Goal: Information Seeking & Learning: Learn about a topic

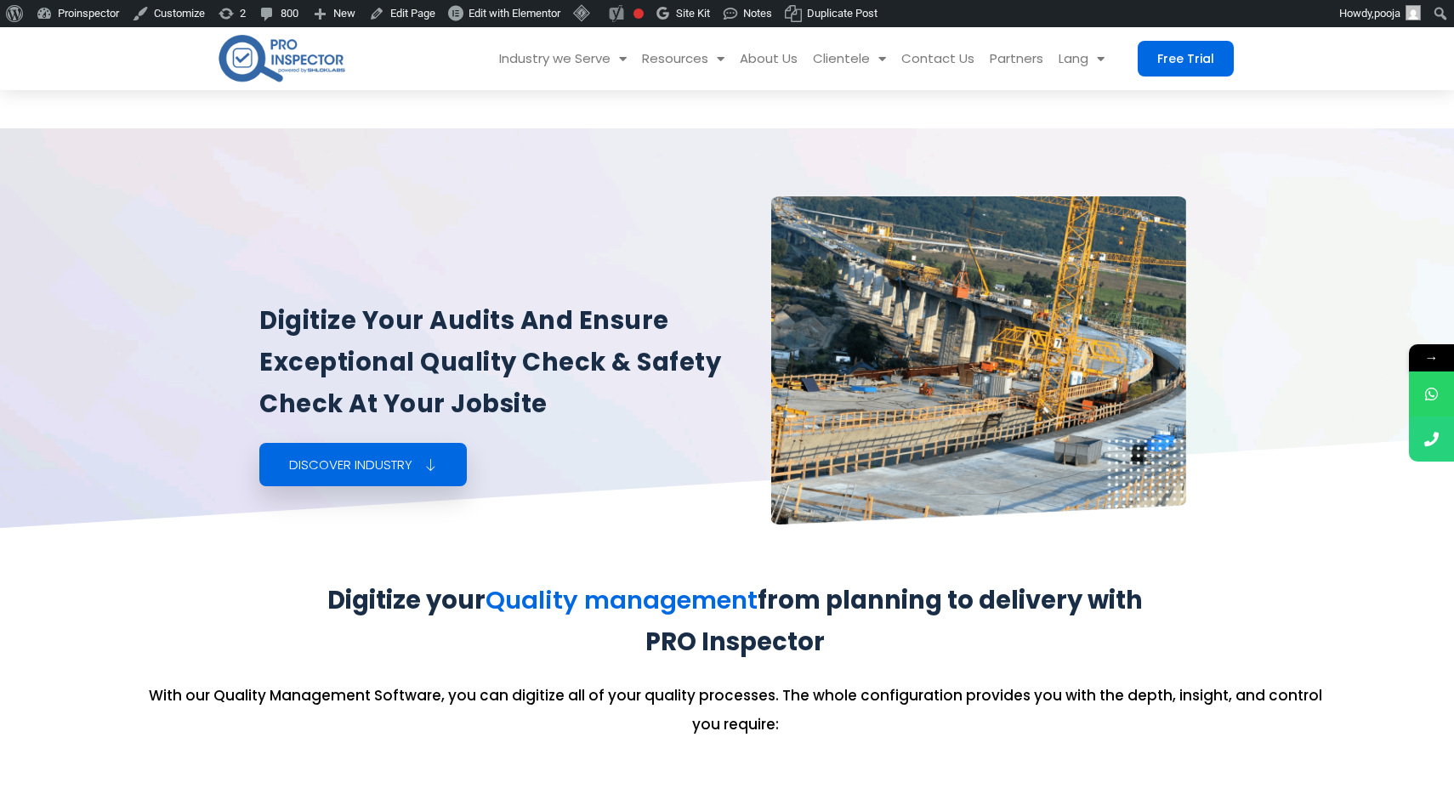
scroll to position [2070, 0]
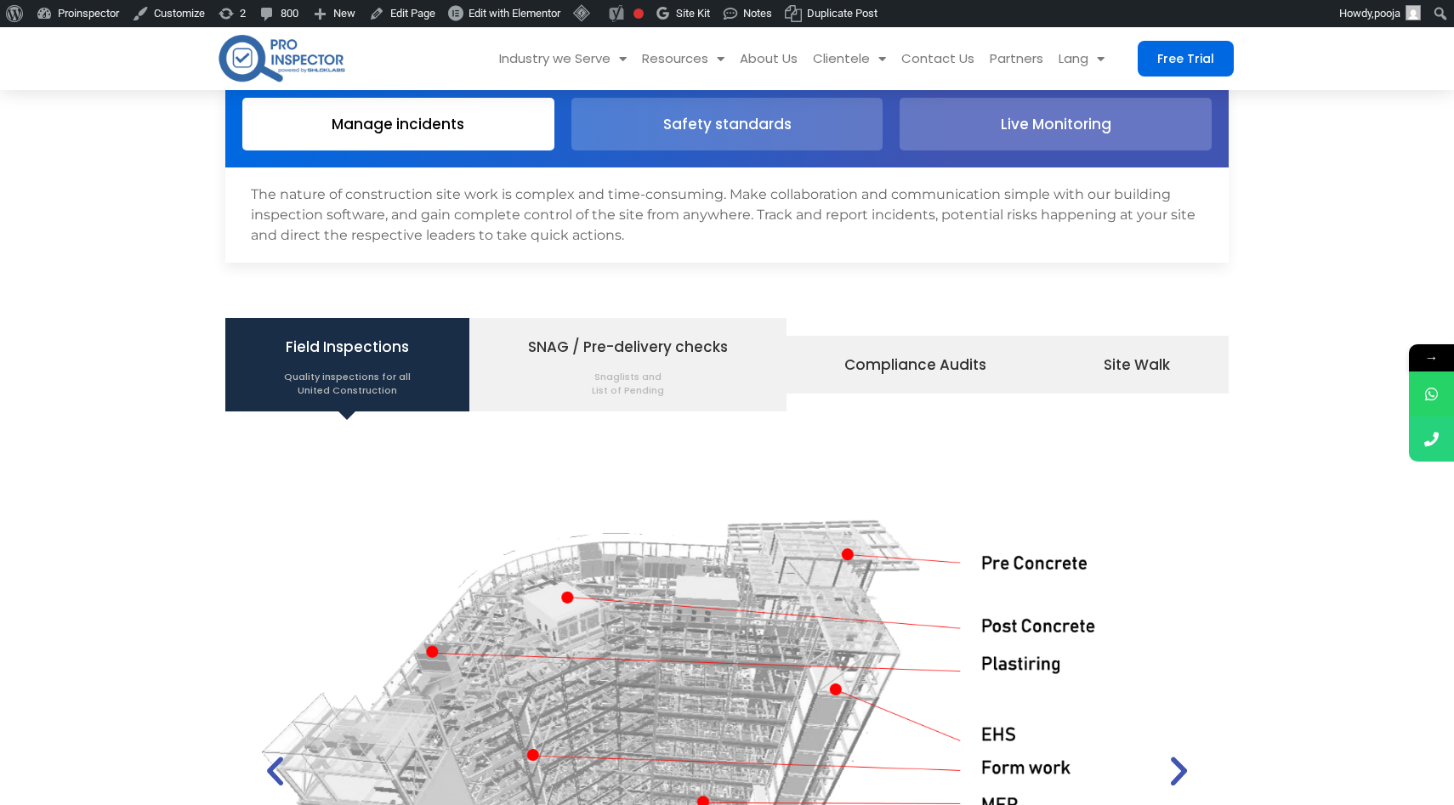
scroll to position [1962, 0]
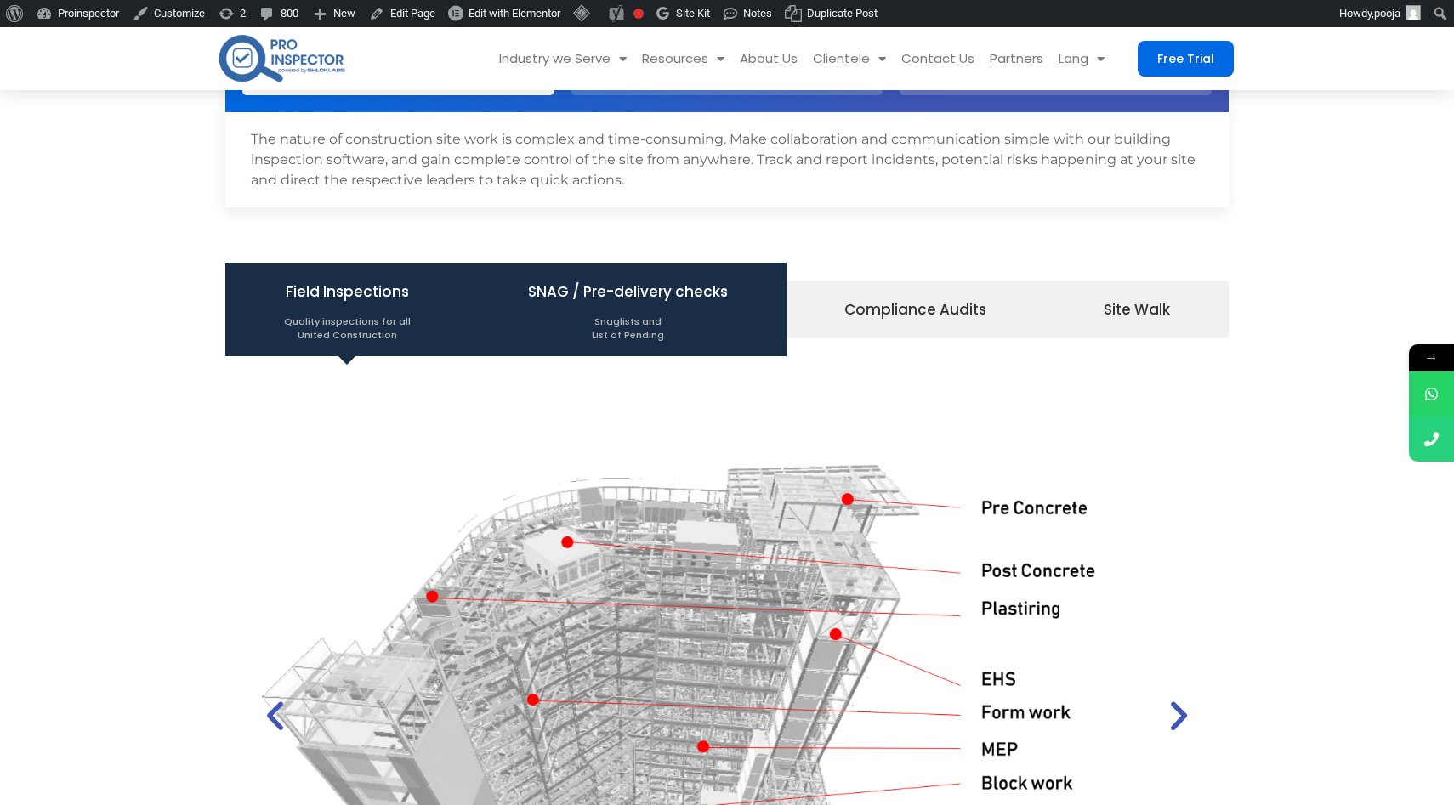
click at [645, 299] on span "SNAG / Pre-delivery checks Snaglists and List of Pending" at bounding box center [628, 309] width 200 height 65
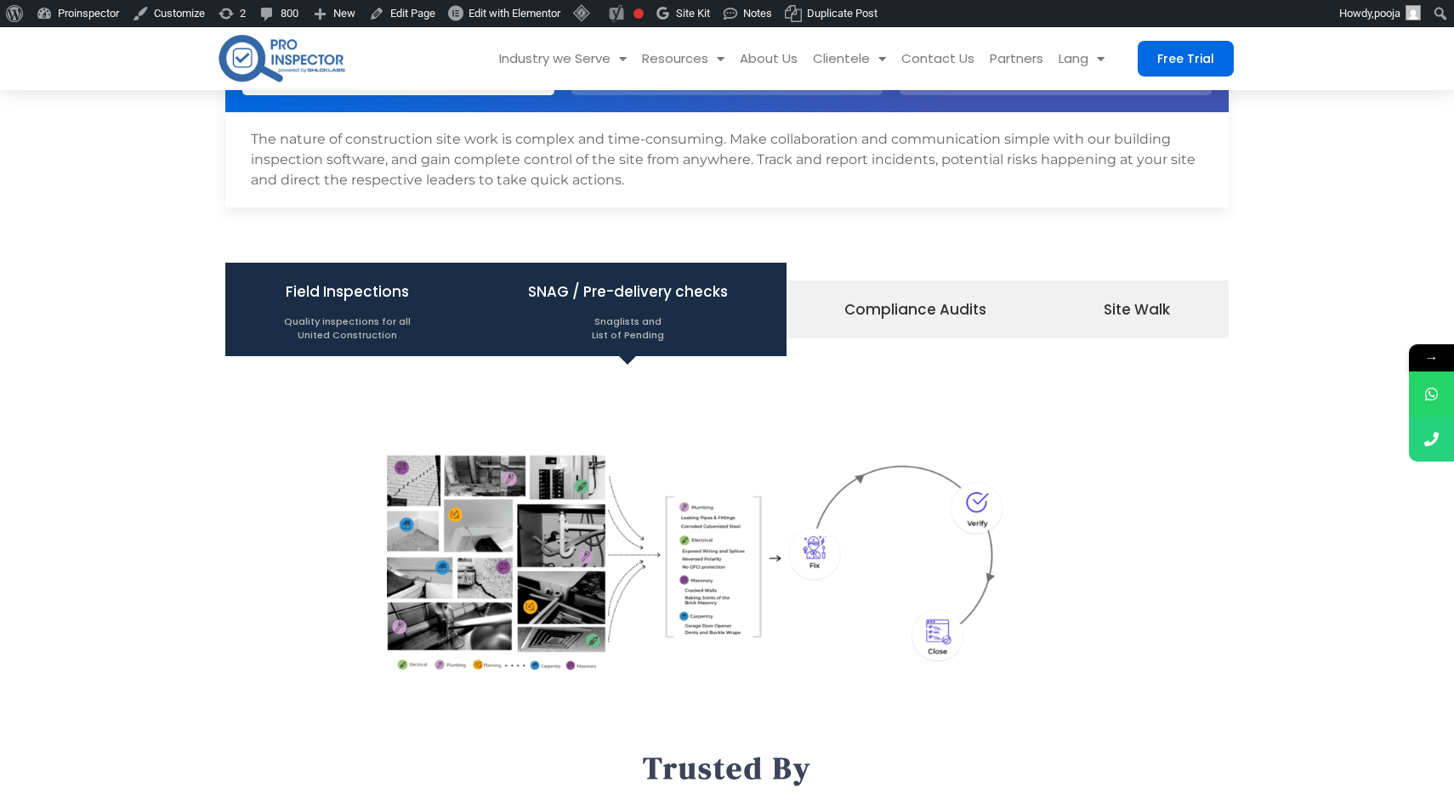
click at [408, 296] on li "Field Inspections Quality inspections for all United Construction" at bounding box center [347, 310] width 244 height 94
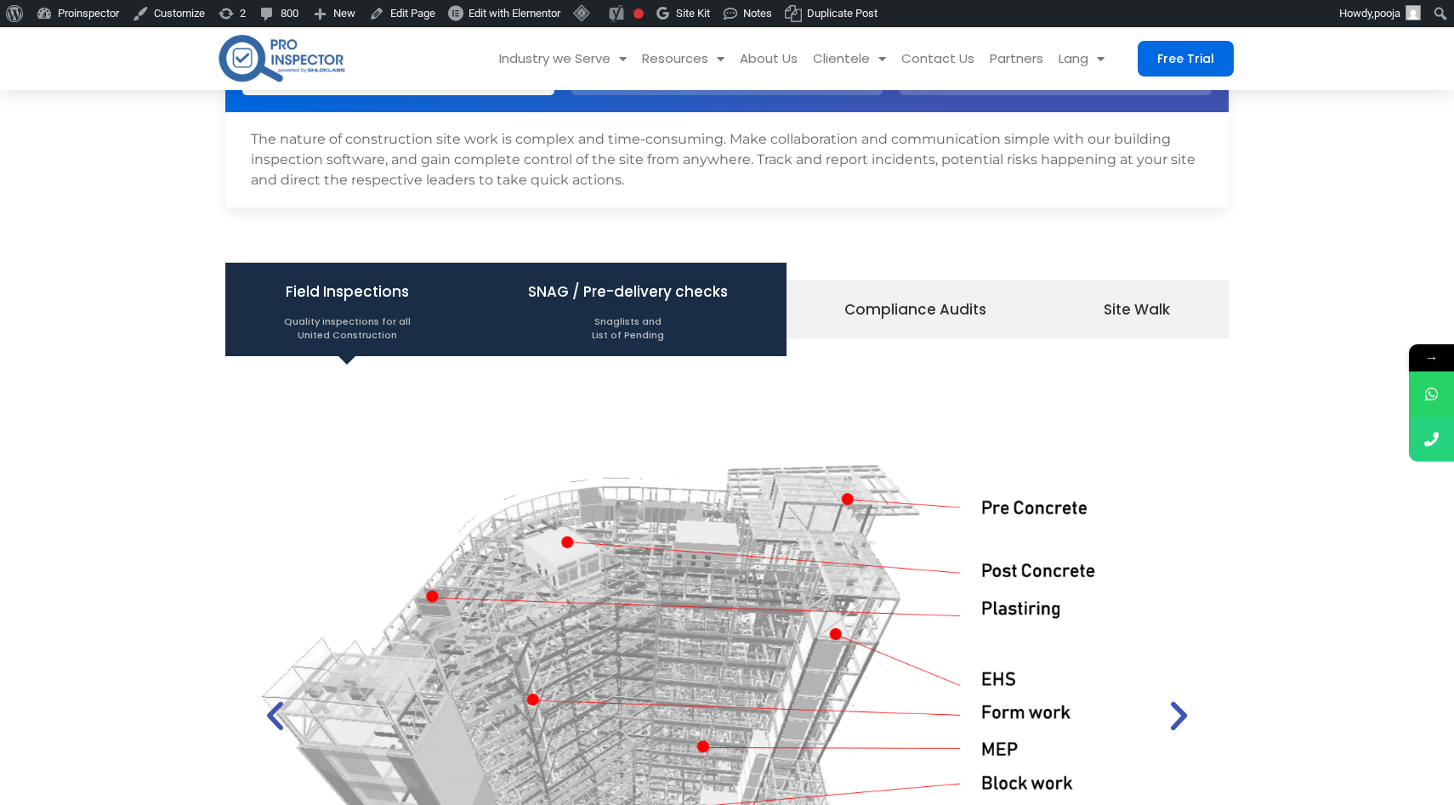
click at [632, 315] on span "Snaglists and List of Pending" at bounding box center [628, 324] width 200 height 36
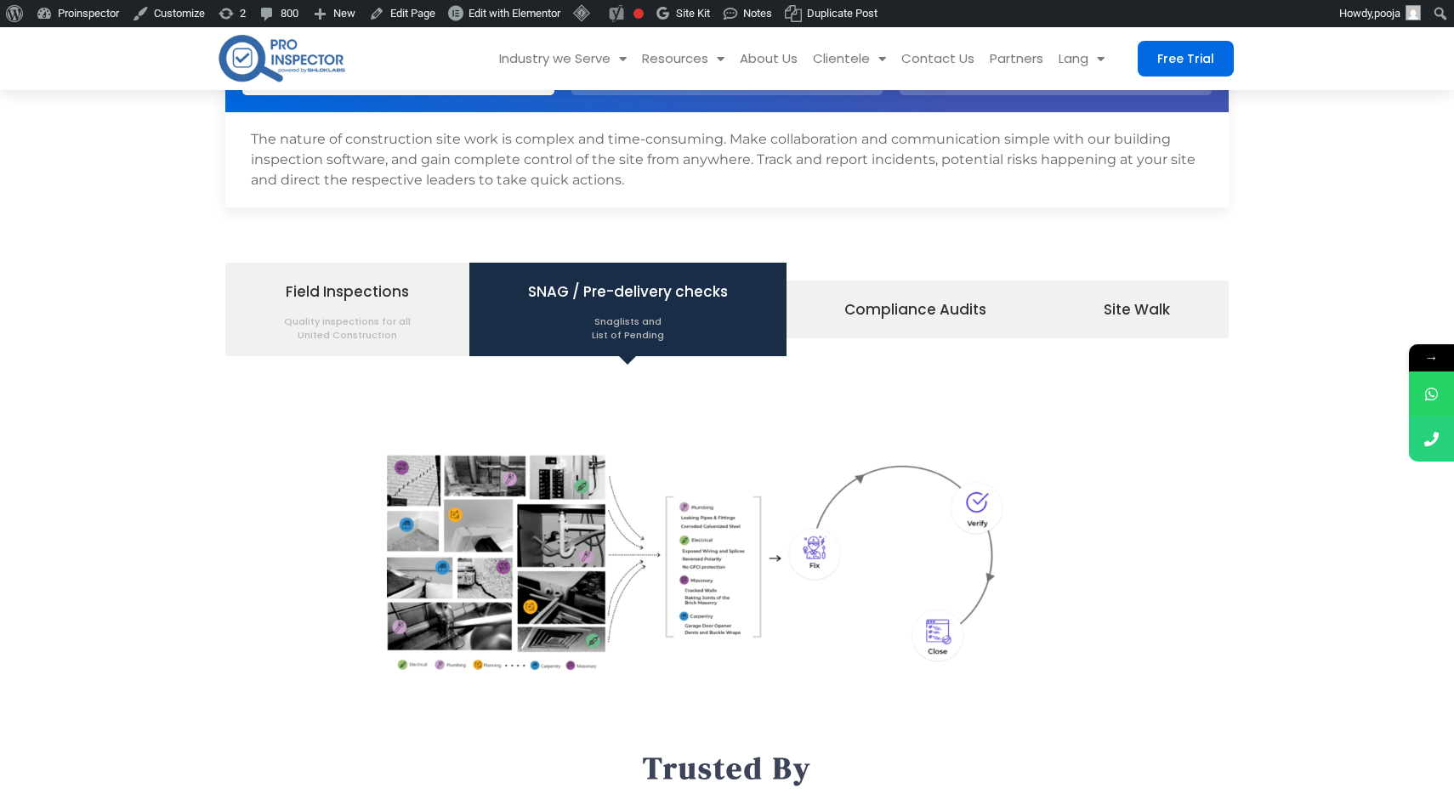
click at [875, 339] on ul "Field Inspections Quality inspections for all United Construction SNAG / Pre-de…" at bounding box center [726, 310] width 1003 height 94
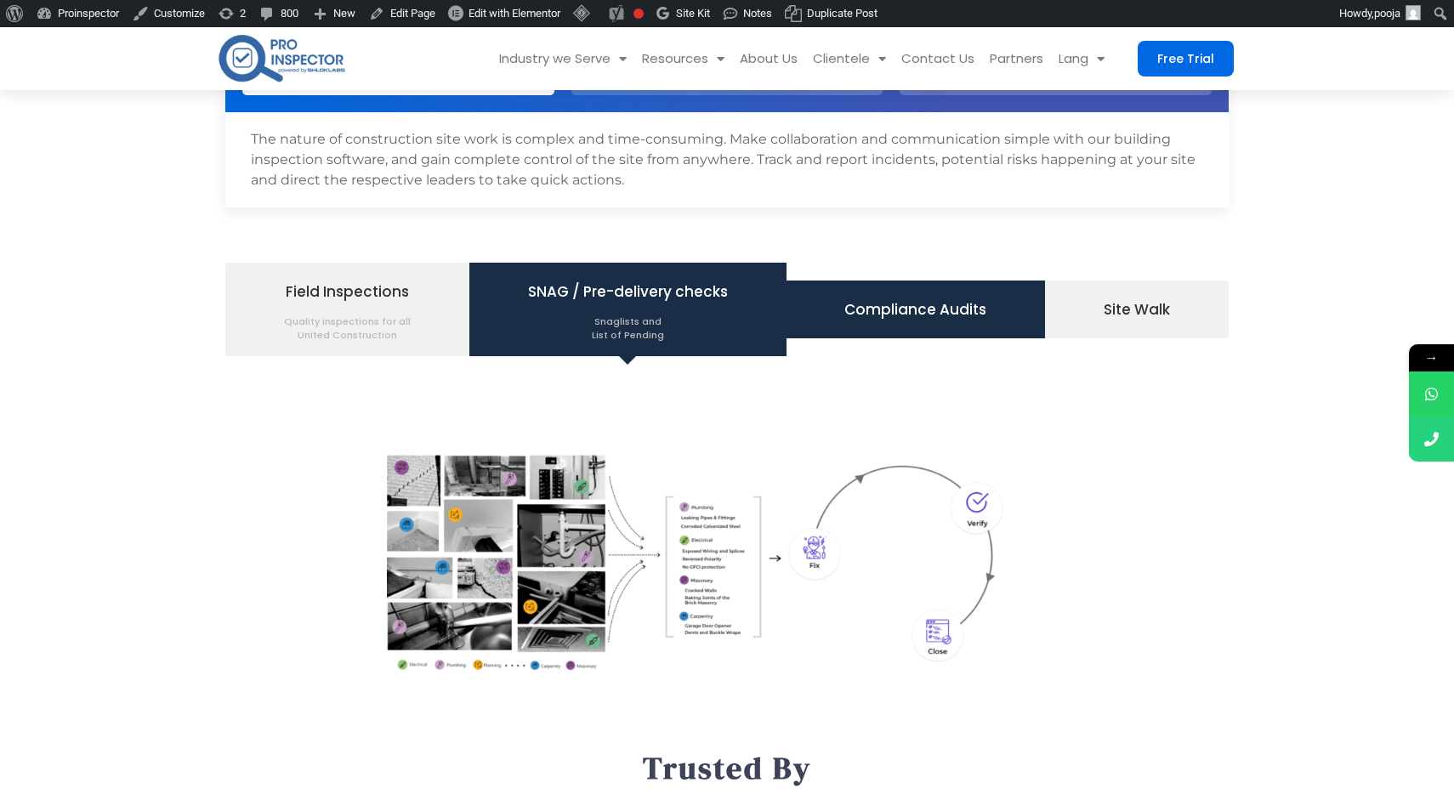
click at [905, 316] on span "Compliance Audits" at bounding box center [915, 309] width 142 height 29
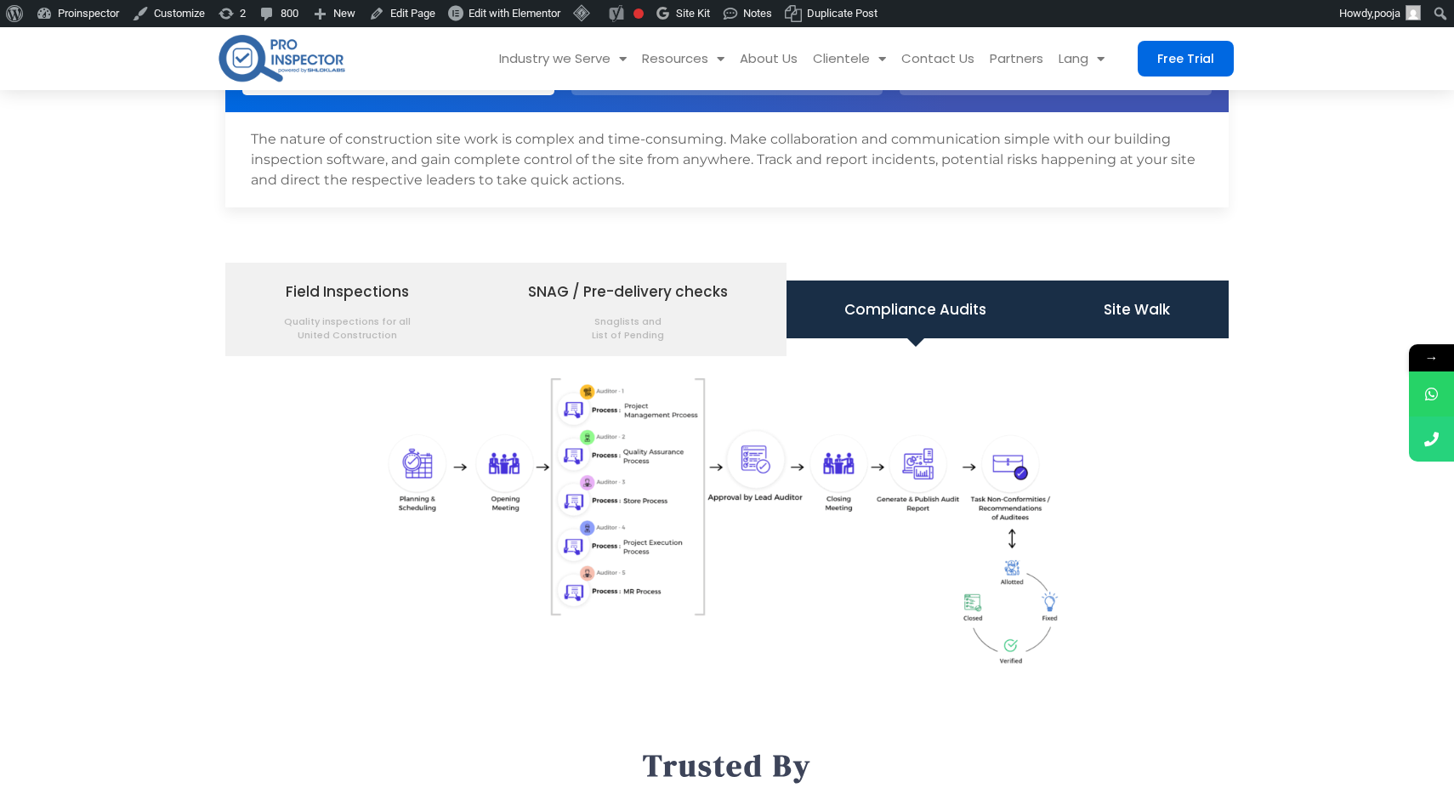
click at [1127, 311] on span "Site Walk" at bounding box center [1137, 309] width 66 height 29
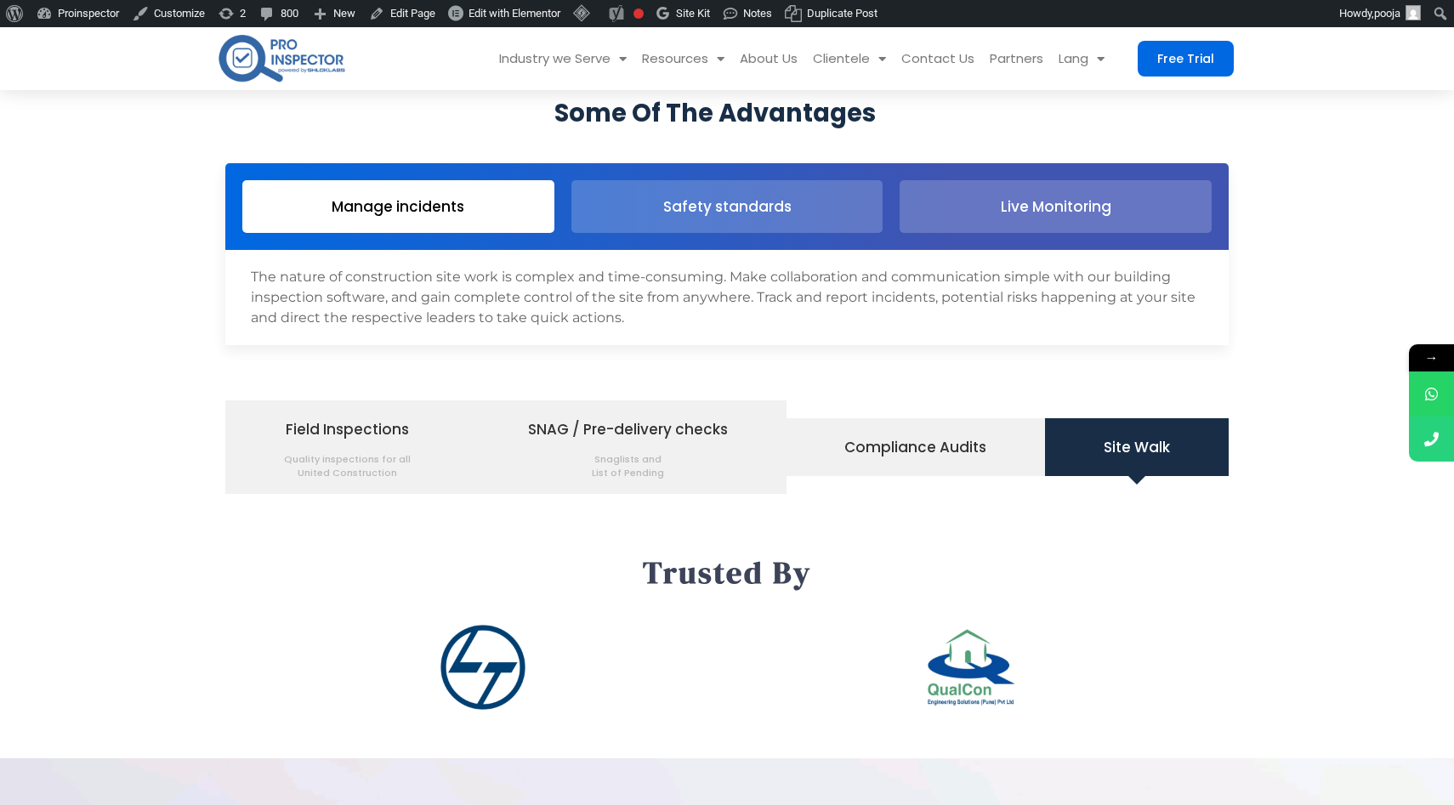
scroll to position [1558, 0]
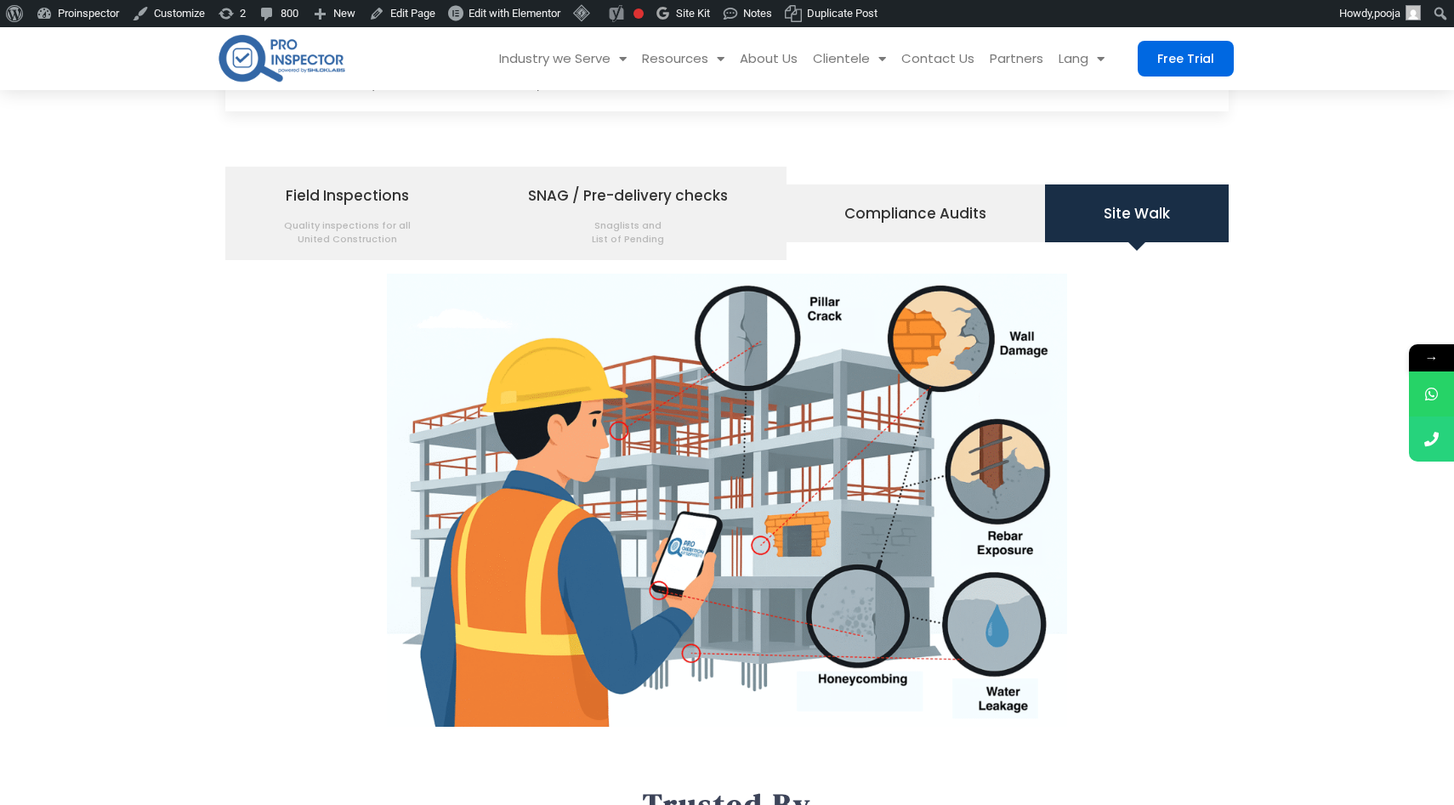
scroll to position [2045, 0]
